Goal: Task Accomplishment & Management: Manage account settings

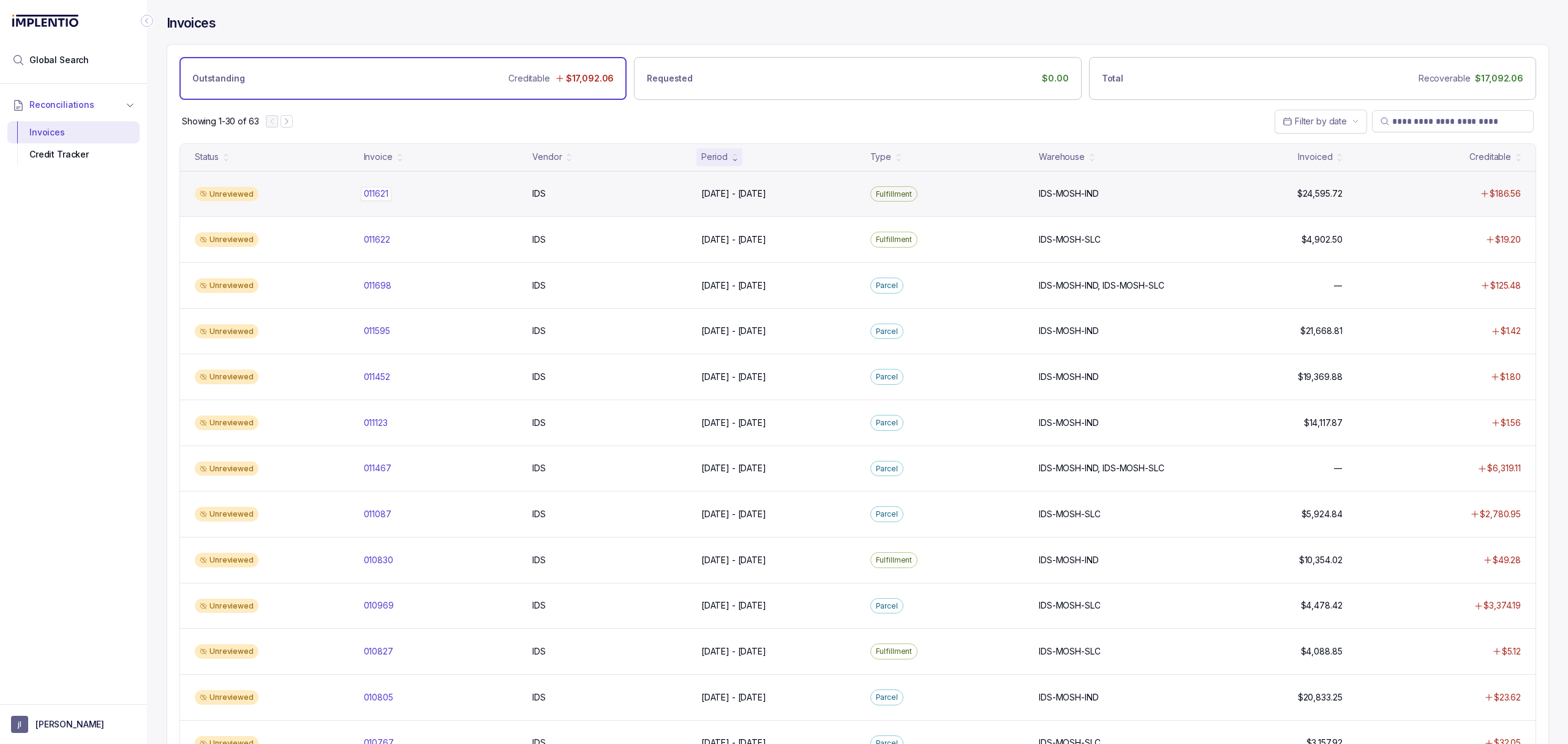
click at [378, 193] on p "011621" at bounding box center [375, 193] width 30 height 13
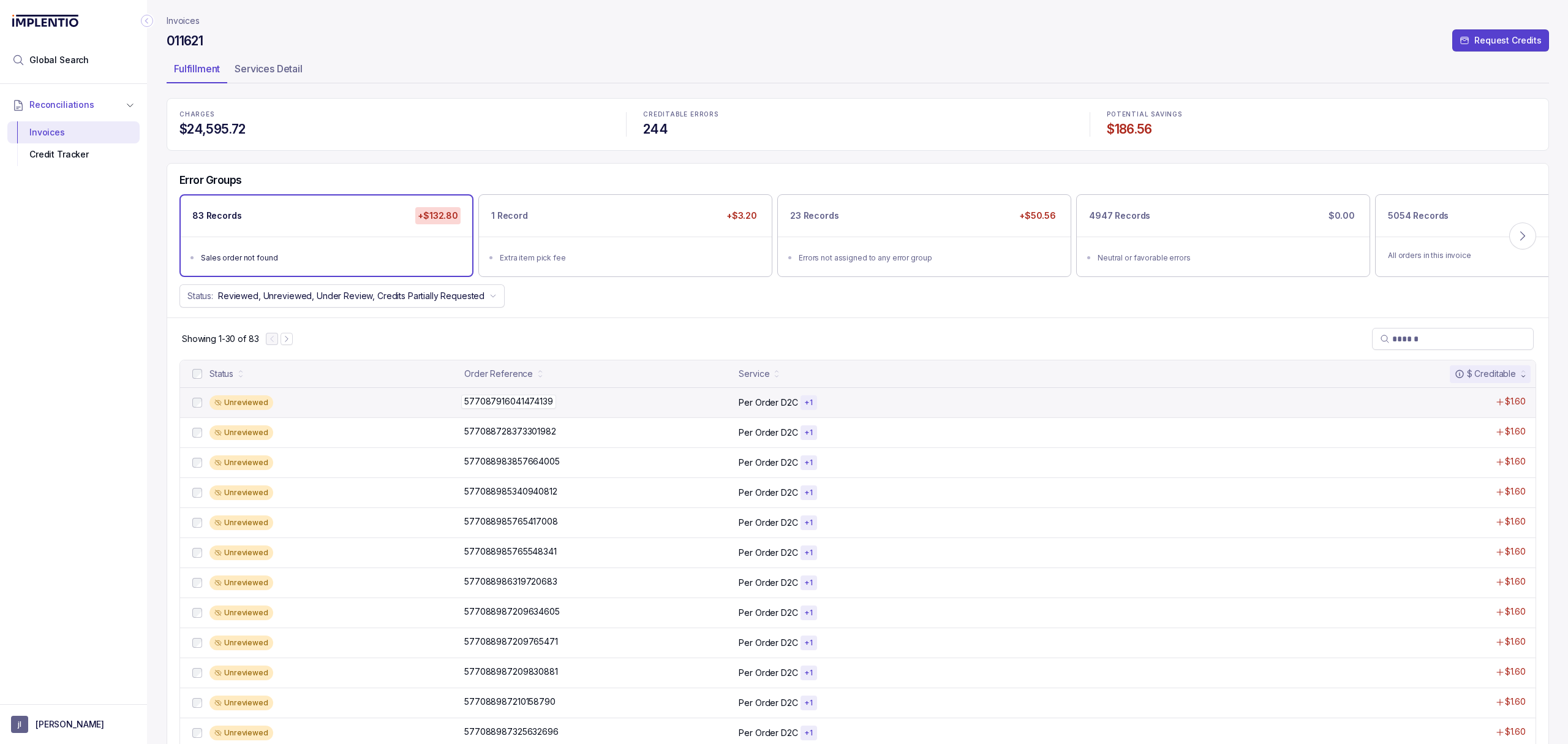
click at [507, 403] on p "577087916041474139" at bounding box center [509, 401] width 95 height 13
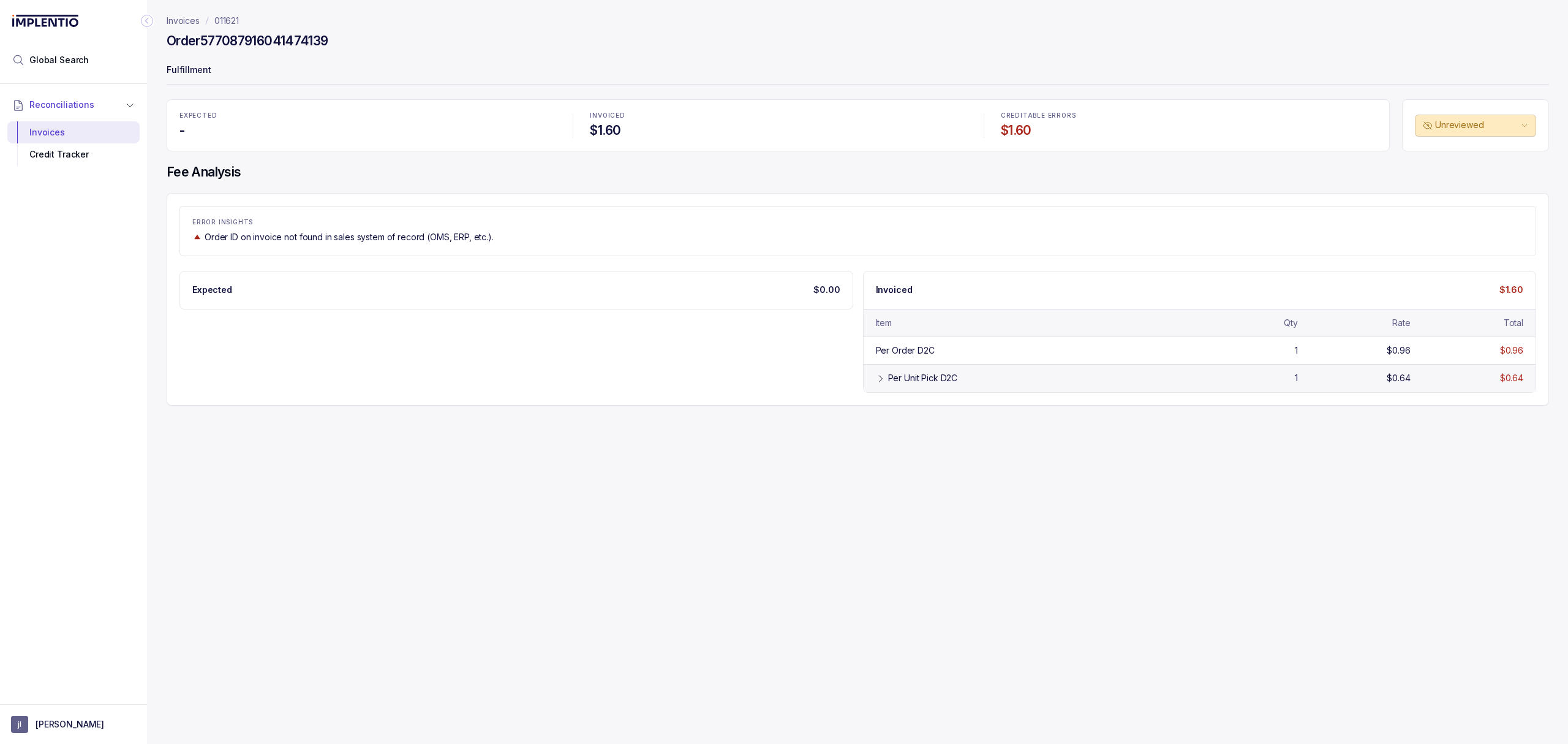
click at [961, 383] on div "Per Unit Pick D2C" at bounding box center [1037, 378] width 297 height 12
click at [52, 148] on div "Credit Tracker" at bounding box center [73, 154] width 113 height 22
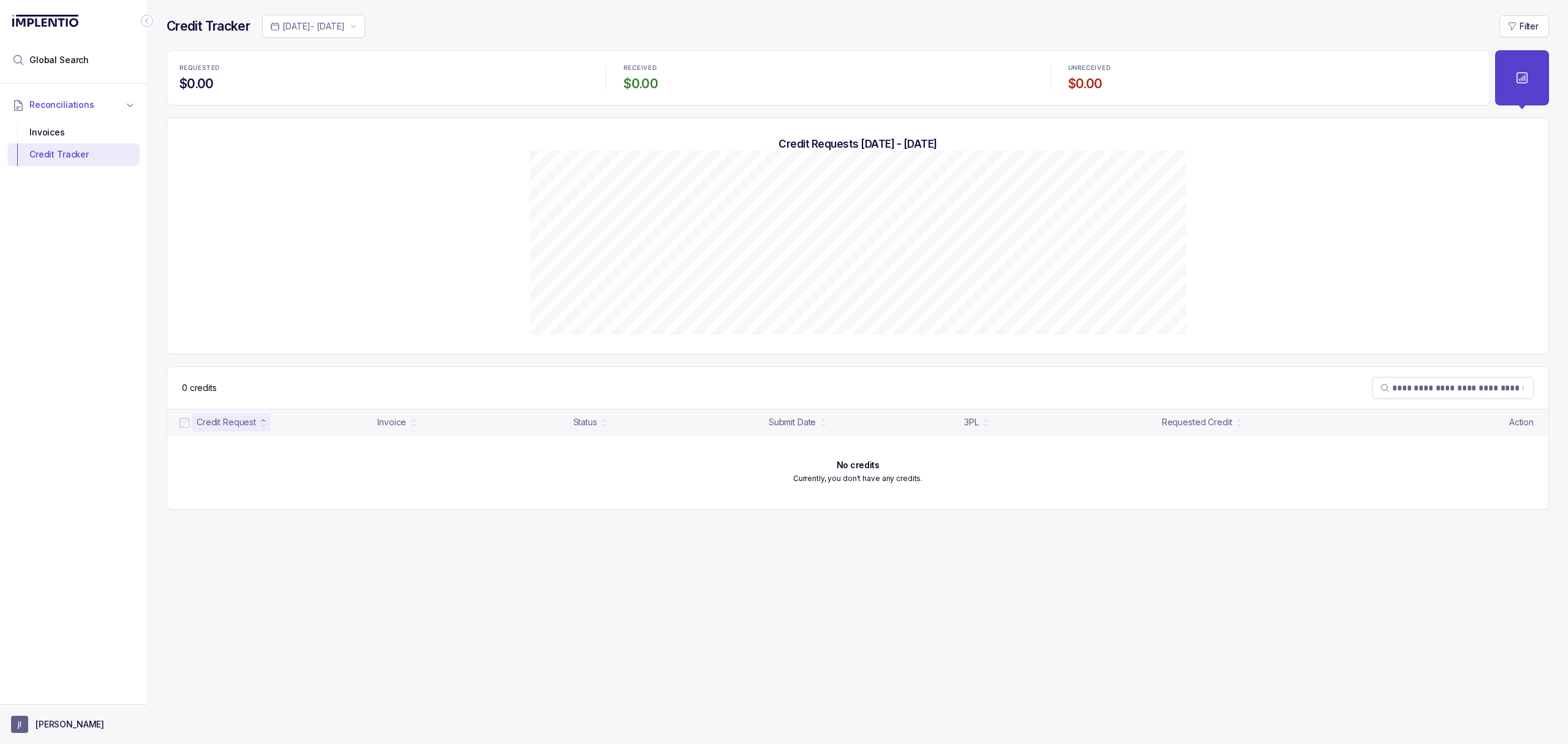
click at [52, 721] on p "[PERSON_NAME]" at bounding box center [69, 724] width 68 height 12
click at [54, 699] on p "Logout" at bounding box center [81, 697] width 102 height 12
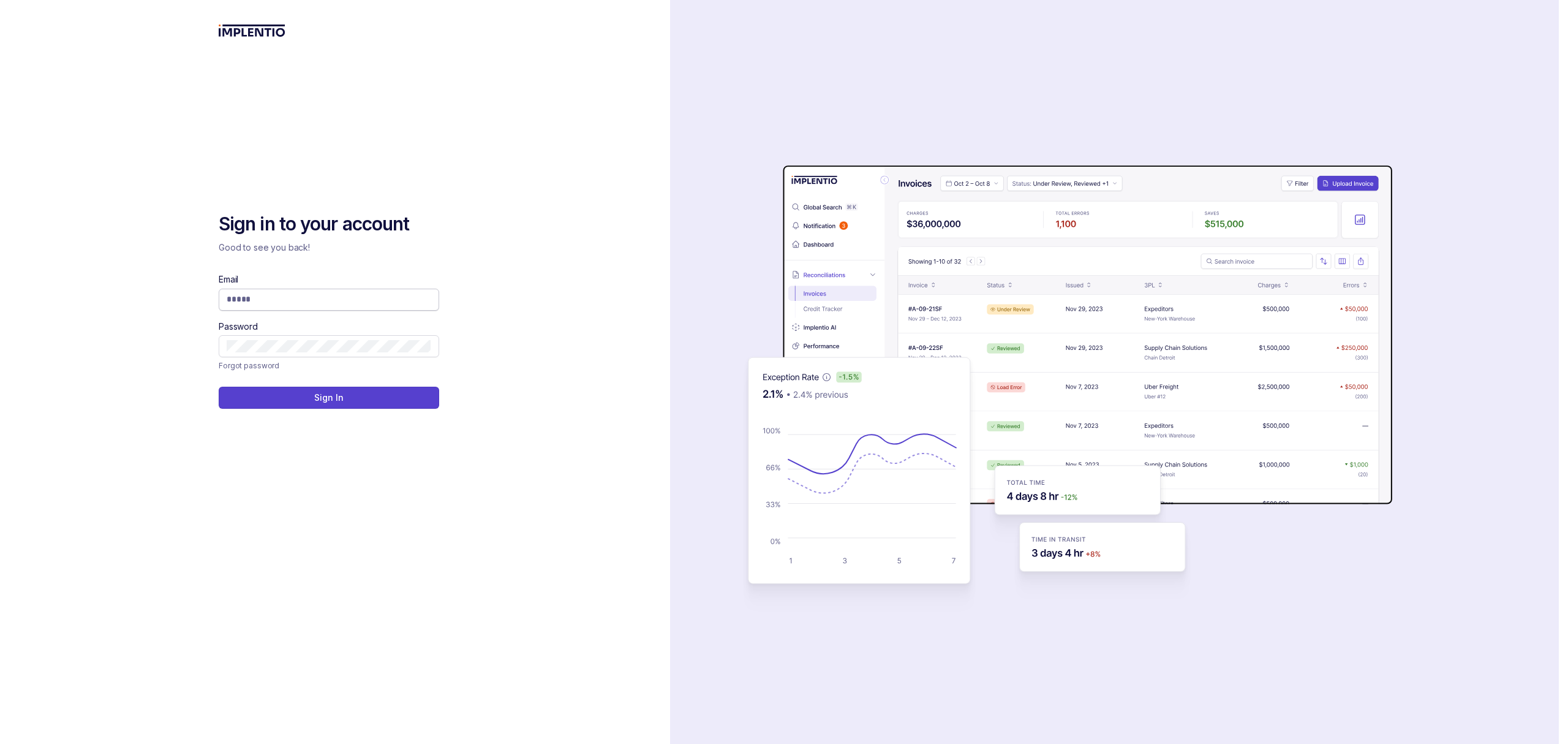
click at [243, 295] on input "Email" at bounding box center [329, 299] width 205 height 12
click at [0, 743] on com-1password-button at bounding box center [0, 744] width 0 height 0
type input "**********"
